Goal: Find contact information: Find contact information

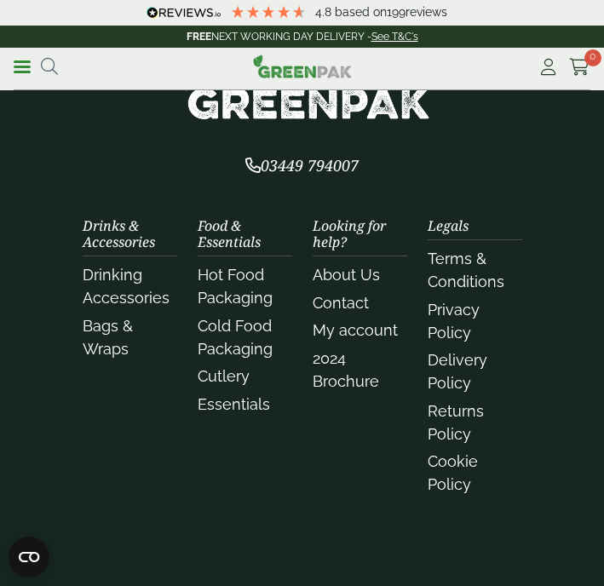
scroll to position [2568, 0]
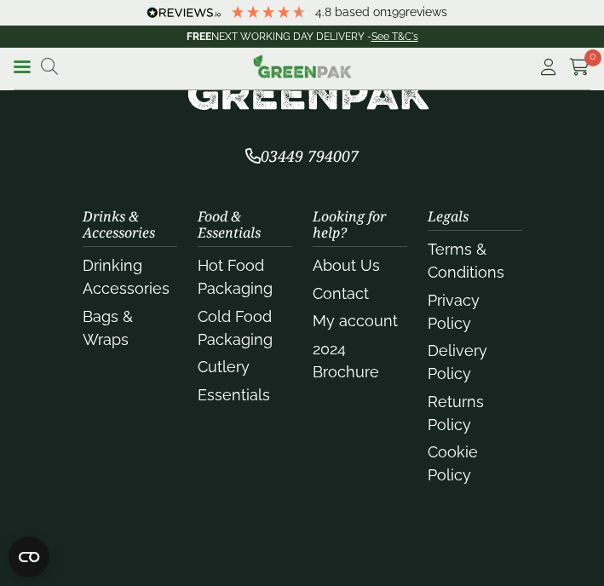
click at [343, 293] on link "Contact" at bounding box center [341, 294] width 56 height 18
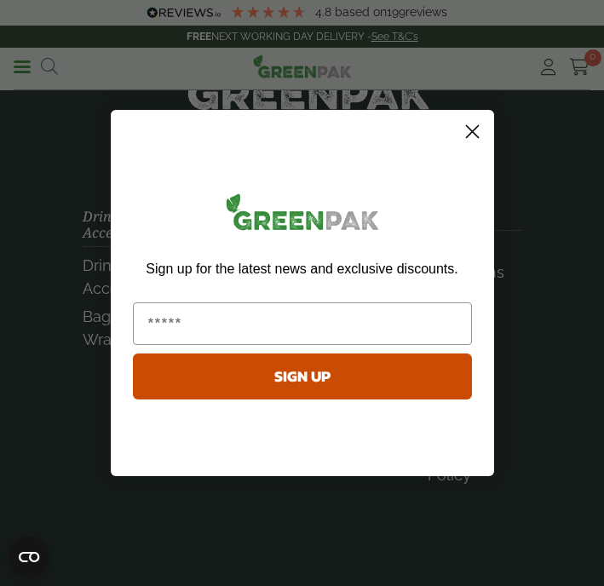
click at [470, 142] on circle "Close dialog" at bounding box center [472, 132] width 28 height 28
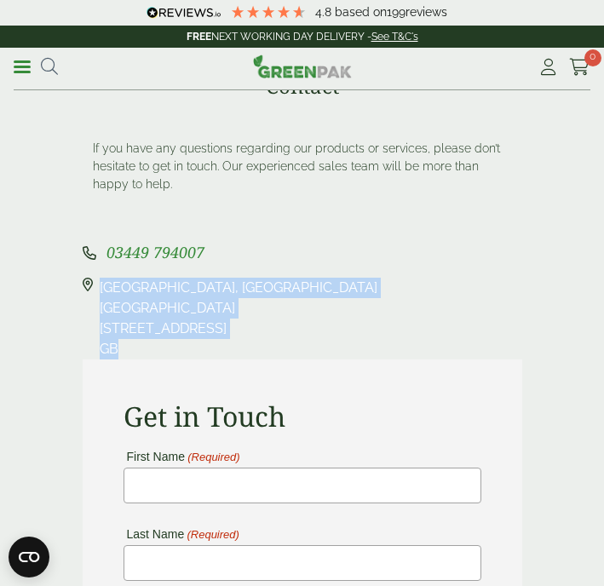
drag, startPoint x: 98, startPoint y: 288, endPoint x: 153, endPoint y: 346, distance: 79.6
click at [153, 346] on div "[STREET_ADDRESS]" at bounding box center [303, 319] width 440 height 82
